Goal: Find specific page/section: Find specific page/section

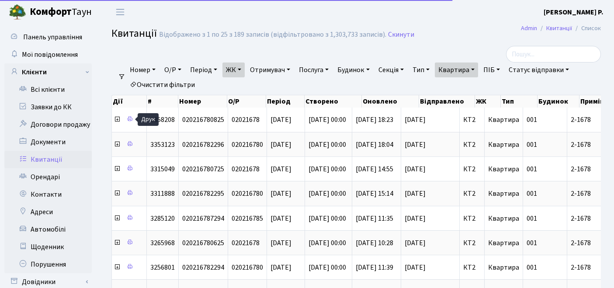
select select "25"
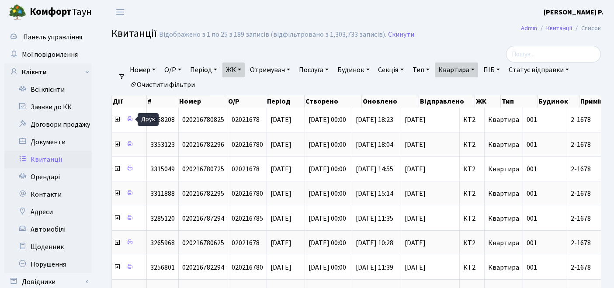
click at [190, 80] on link "Очистити фільтри" at bounding box center [162, 84] width 72 height 15
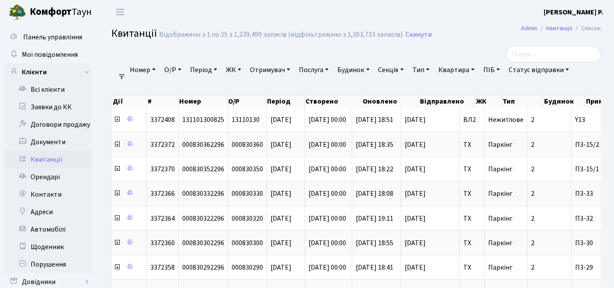
click at [235, 72] on link "ЖК" at bounding box center [233, 69] width 22 height 15
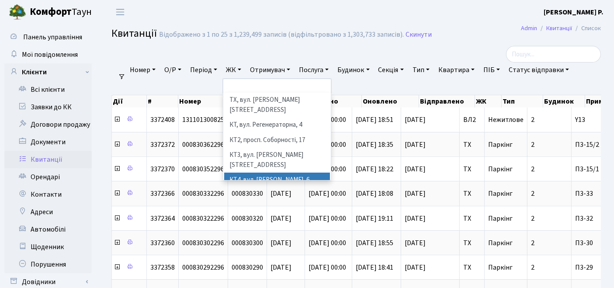
click at [254, 172] on li "КТ4, вул. [PERSON_NAME], 6" at bounding box center [277, 179] width 106 height 15
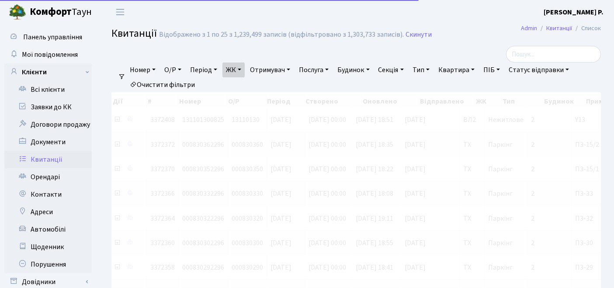
click at [465, 69] on link "Квартира" at bounding box center [456, 69] width 43 height 15
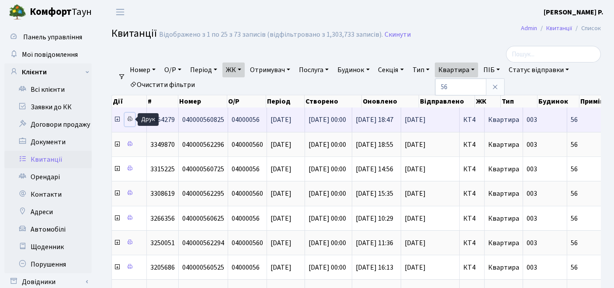
click at [129, 117] on icon at bounding box center [130, 119] width 6 height 6
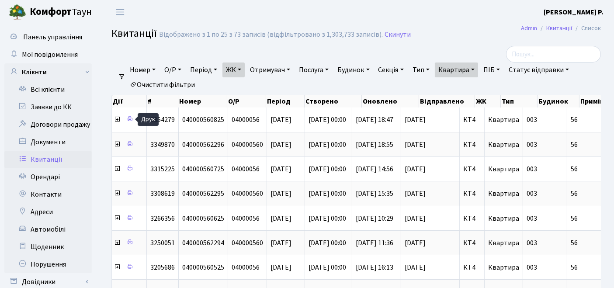
click at [462, 72] on link "Квартира" at bounding box center [456, 69] width 43 height 15
click at [149, 79] on link "Очистити фільтри" at bounding box center [162, 84] width 72 height 15
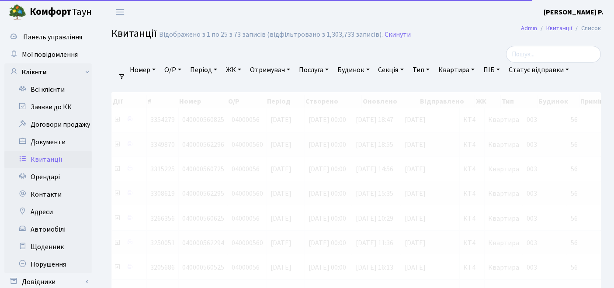
click at [239, 68] on link "ЖК" at bounding box center [233, 69] width 22 height 15
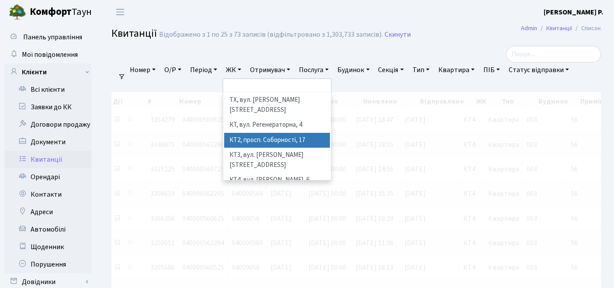
click at [256, 133] on li "КТ2, просп. Соборності, 17" at bounding box center [277, 140] width 106 height 15
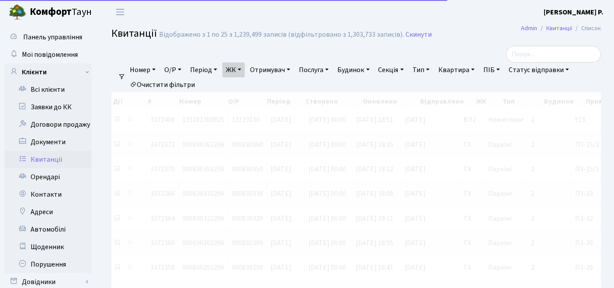
click at [475, 71] on link "Квартира" at bounding box center [456, 69] width 43 height 15
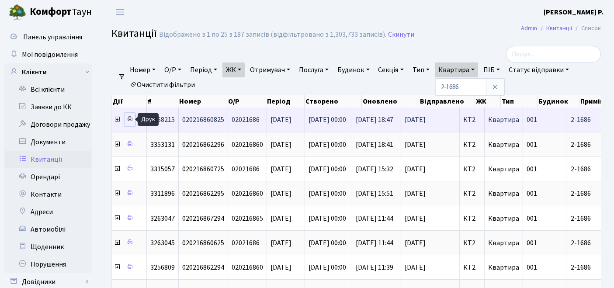
click at [130, 118] on icon at bounding box center [130, 119] width 6 height 6
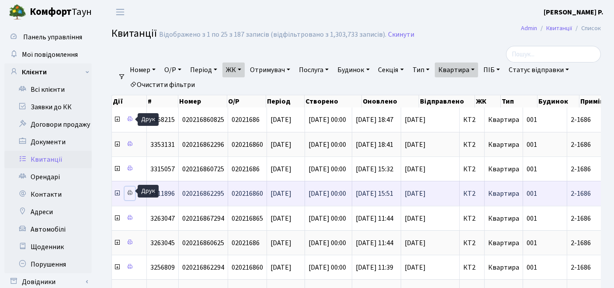
click at [130, 190] on icon at bounding box center [130, 193] width 6 height 6
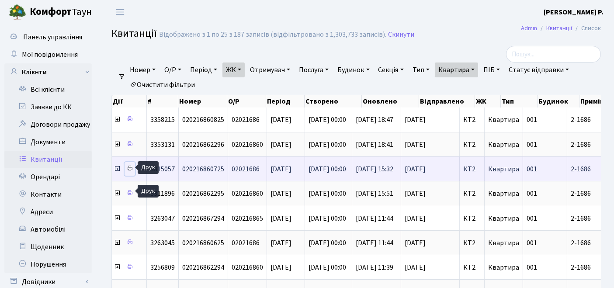
click at [131, 166] on icon at bounding box center [130, 168] width 6 height 6
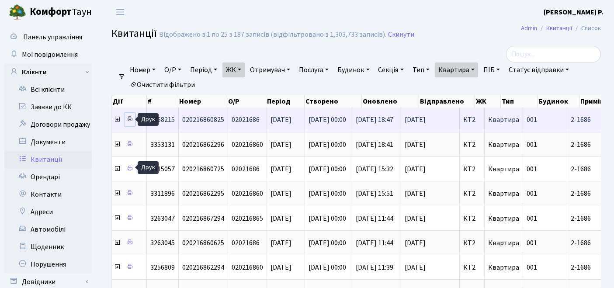
click at [130, 120] on icon at bounding box center [130, 119] width 6 height 6
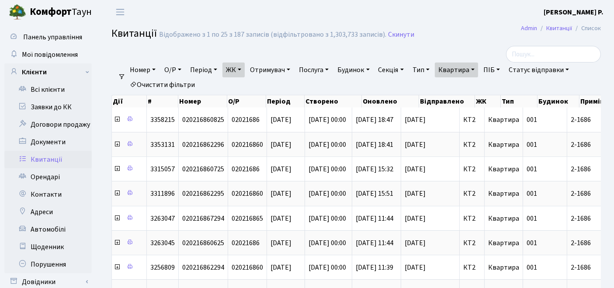
click at [462, 69] on link "Квартира" at bounding box center [456, 69] width 43 height 15
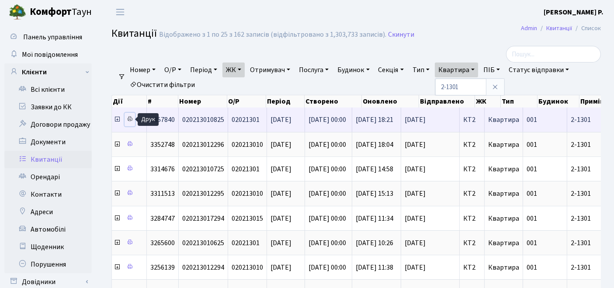
click at [131, 116] on icon at bounding box center [130, 119] width 6 height 6
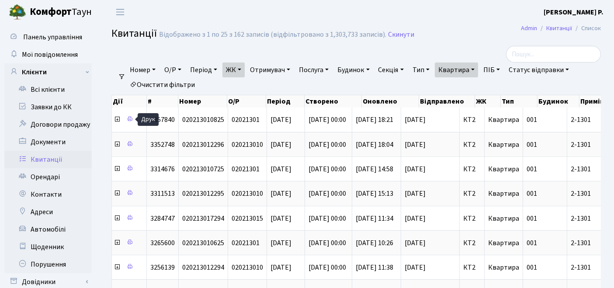
click at [469, 71] on link "Квартира" at bounding box center [456, 69] width 43 height 15
type input "2-1309"
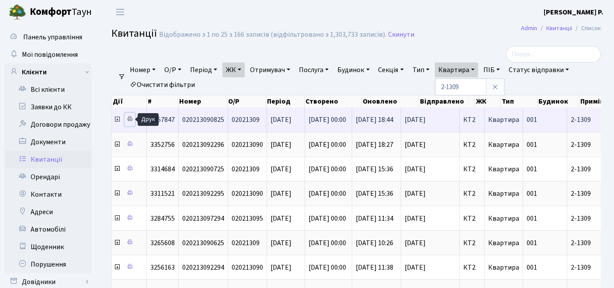
click at [130, 122] on link at bounding box center [129, 120] width 10 height 14
